Goal: Task Accomplishment & Management: Use online tool/utility

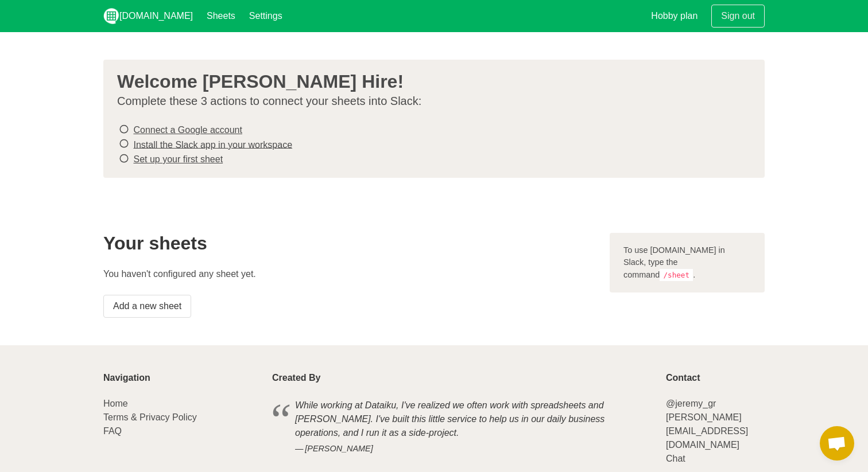
click at [189, 129] on link "Connect a Google account" at bounding box center [187, 130] width 108 height 10
click at [156, 145] on link "Install the Slack app in your workspace" at bounding box center [212, 144] width 159 height 10
click at [194, 158] on link "Set up your first sheet" at bounding box center [178, 159] width 90 height 10
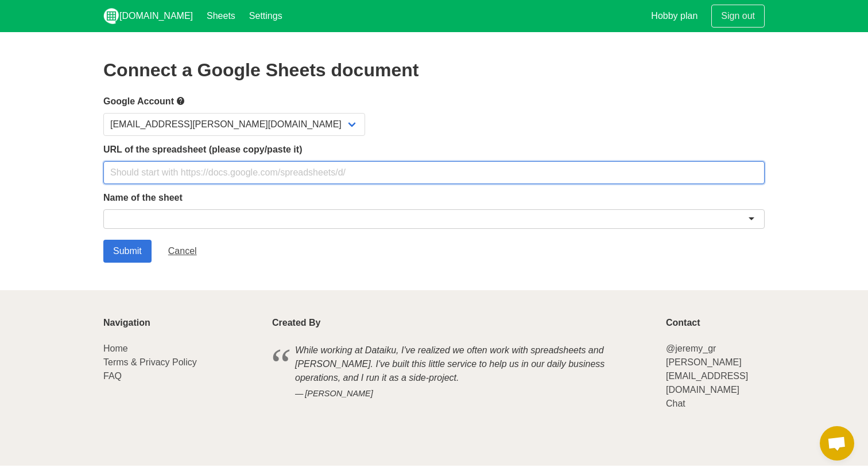
click at [237, 164] on input "text" at bounding box center [433, 172] width 661 height 23
paste input "https://docs.google.com/spreadsheets/d/1Fjkin92rj1p2UJVAYcncAfVEIW2XKlQGBYb3Frc…"
type input "https://docs.google.com/spreadsheets/d/1Fjkin92rj1p2UJVAYcncAfVEIW2XKlQGBYb3Frc…"
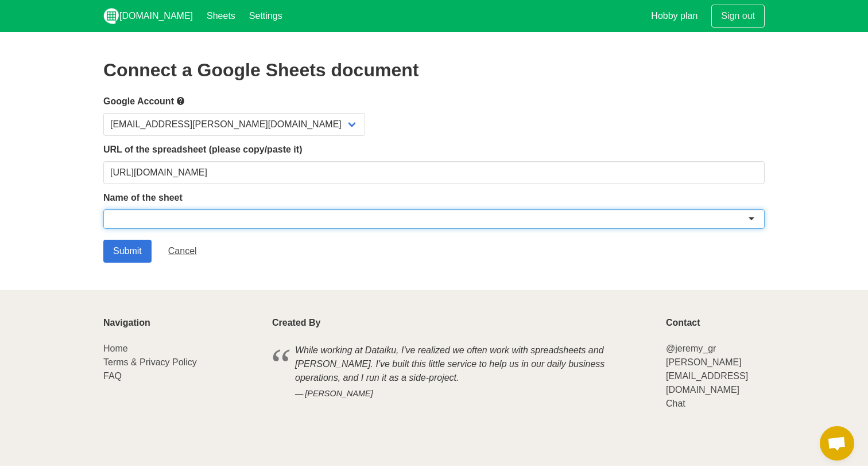
click at [267, 217] on div at bounding box center [433, 219] width 661 height 20
paste input "Phase-1 testing"
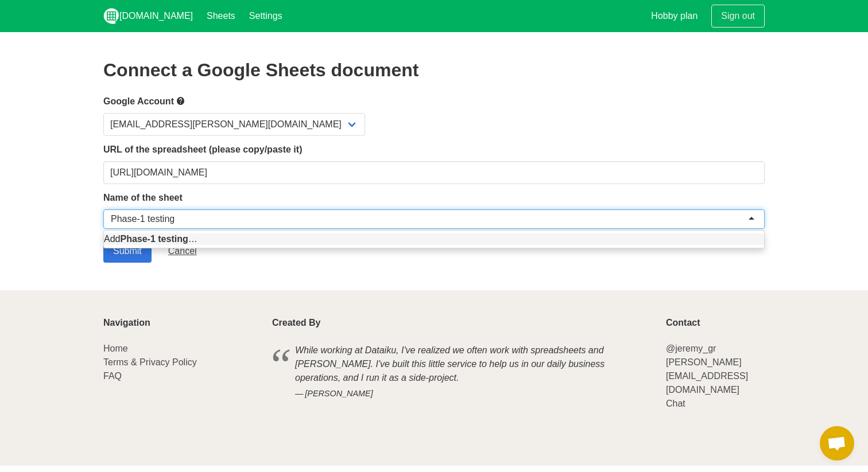
type input "Phase-1 testing"
click at [220, 283] on section "Connect a Google Sheets document Google Account sushant.gajanan@neenopal.com UR…" at bounding box center [434, 161] width 868 height 258
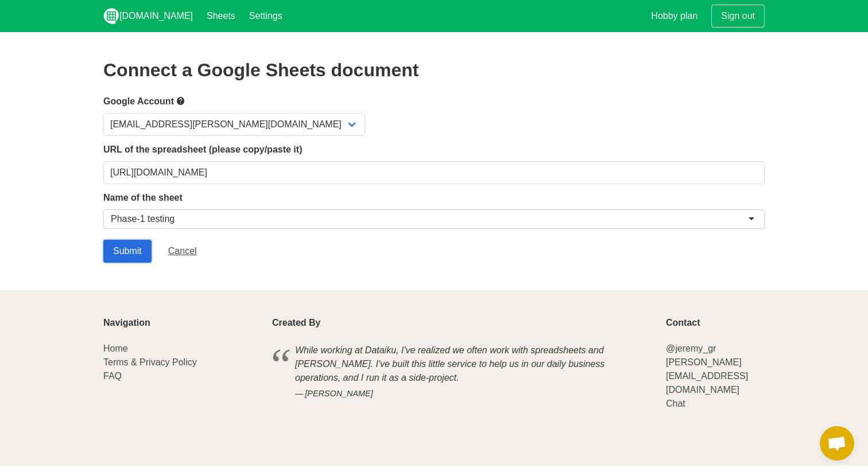
click at [134, 257] on input "Submit" at bounding box center [127, 251] width 48 height 23
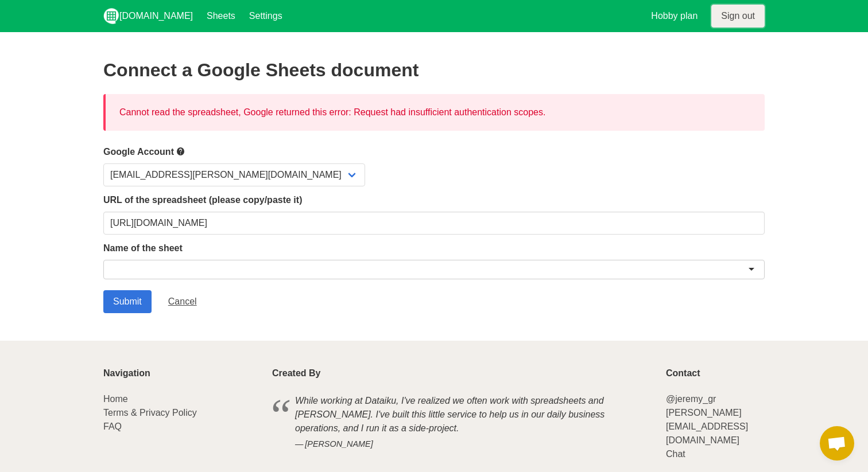
click at [745, 15] on link "Sign out" at bounding box center [737, 16] width 53 height 23
